Goal: Task Accomplishment & Management: Understand process/instructions

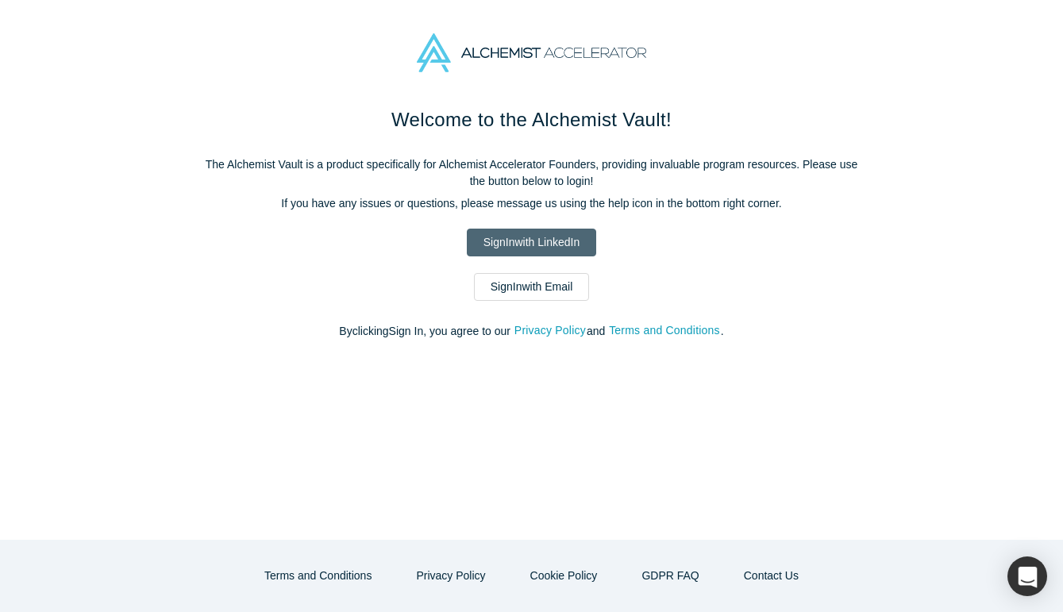
click at [519, 239] on link "Sign In with LinkedIn" at bounding box center [531, 243] width 129 height 28
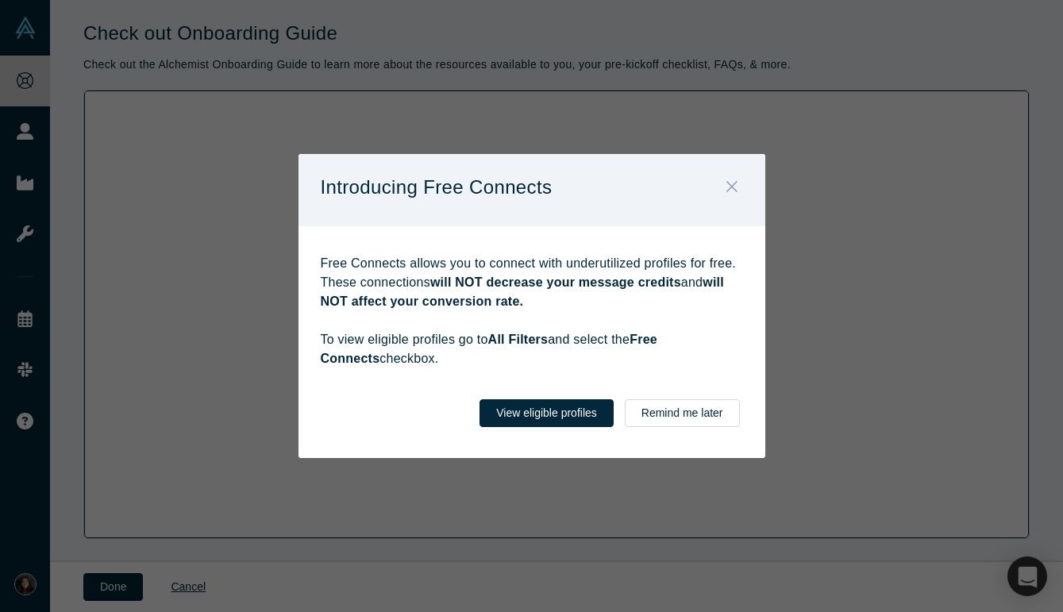
click at [733, 188] on icon "Close" at bounding box center [731, 186] width 11 height 11
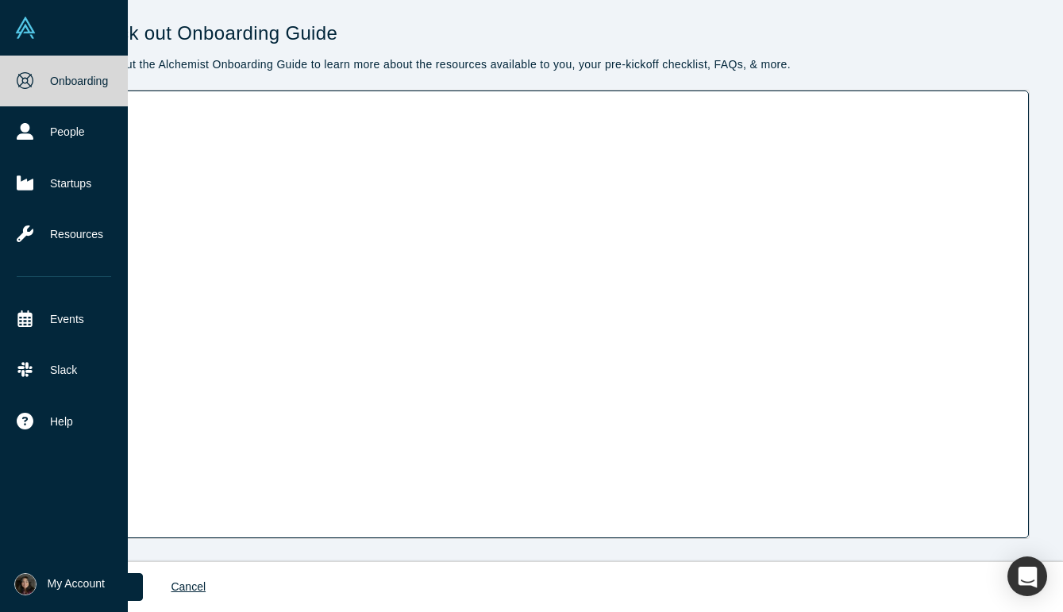
click at [75, 71] on link "Onboarding" at bounding box center [64, 81] width 128 height 51
